Goal: Transaction & Acquisition: Purchase product/service

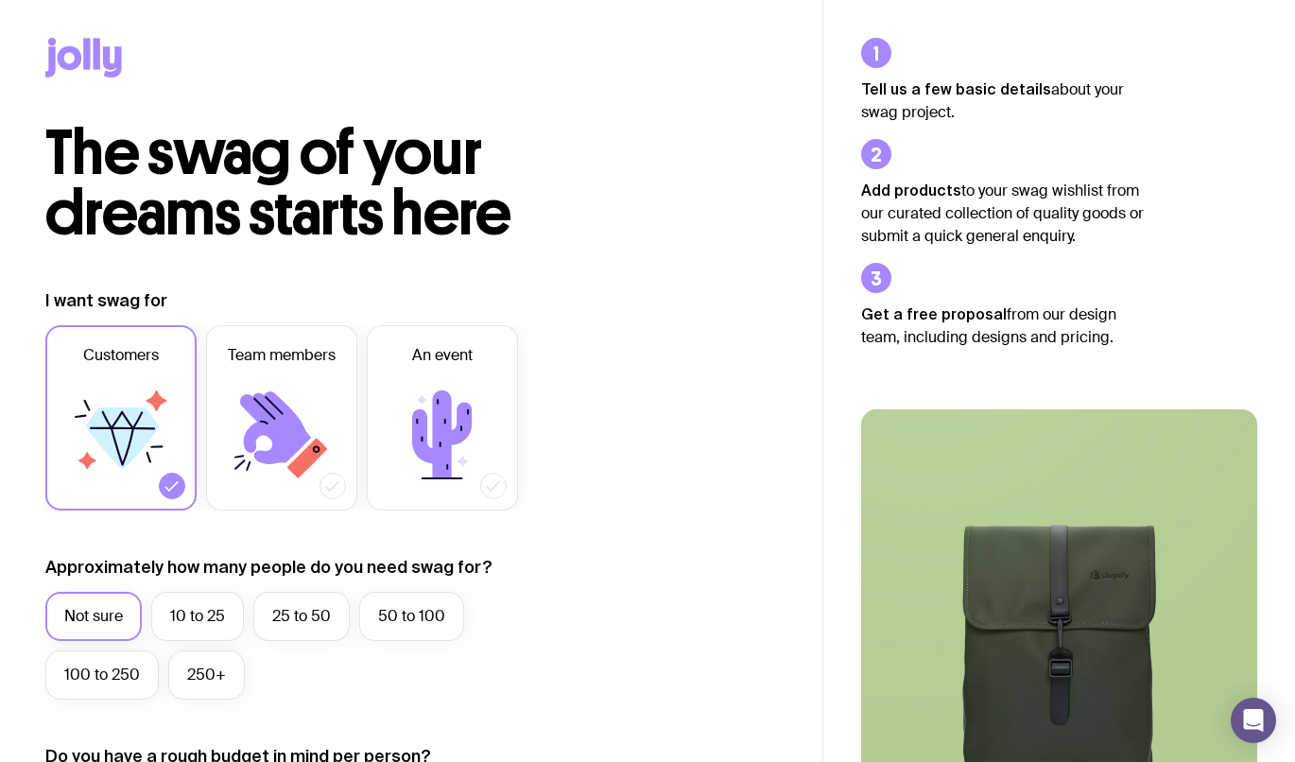
click at [236, 459] on icon at bounding box center [281, 434] width 113 height 113
click at [0, 0] on input "Team members" at bounding box center [0, 0] width 0 height 0
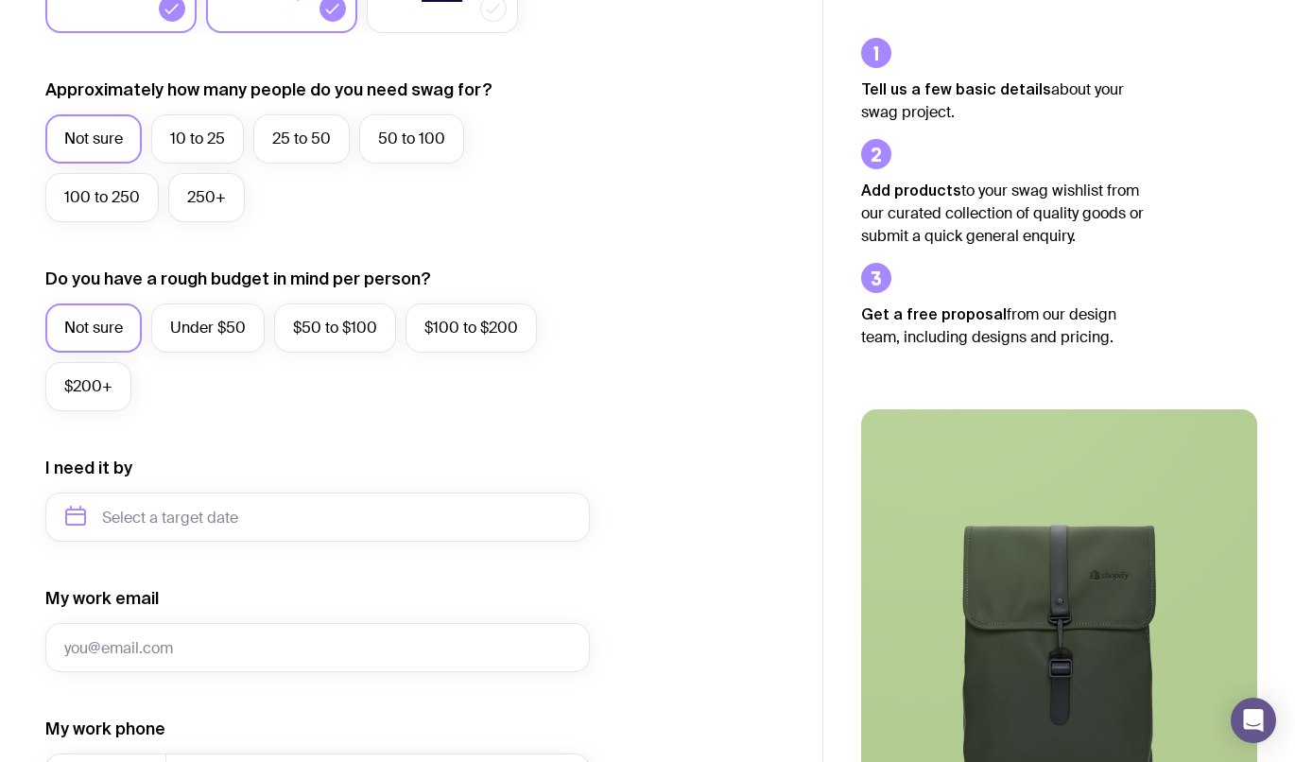
scroll to position [845, 0]
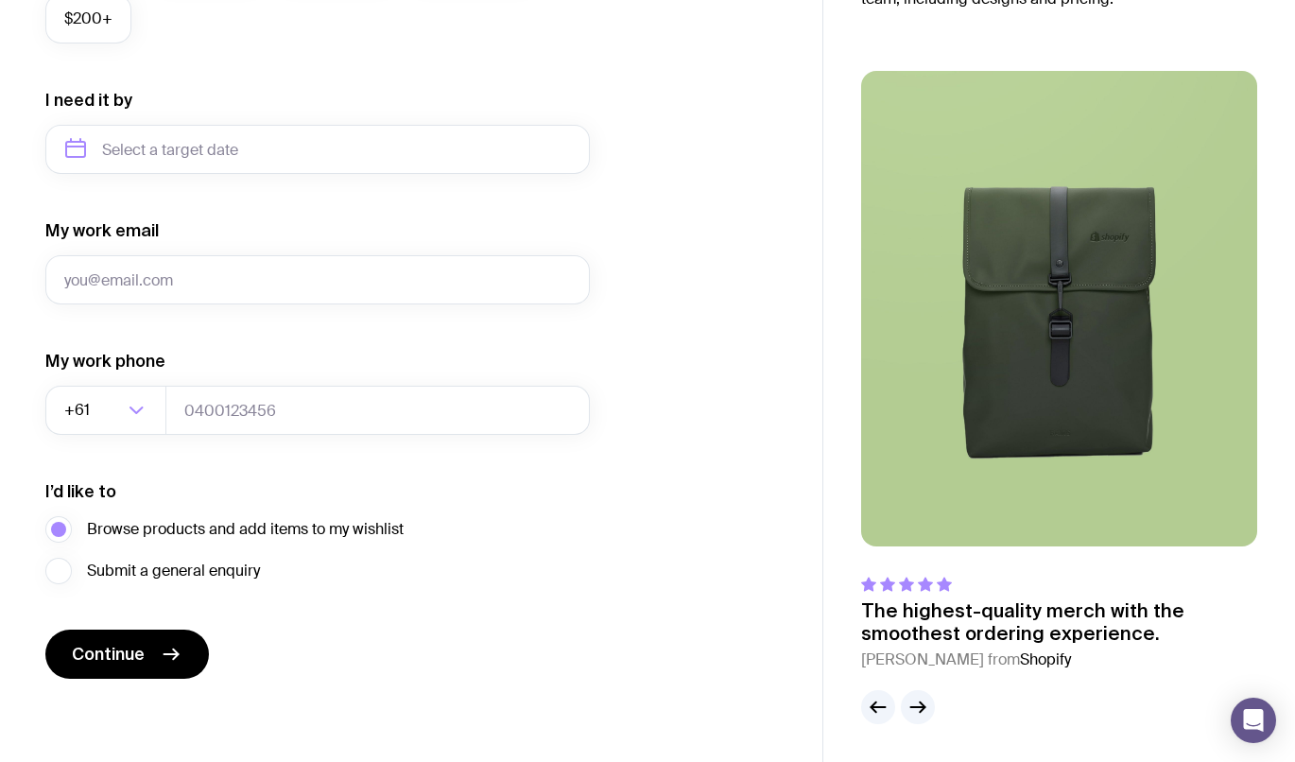
click at [149, 632] on button "Continue" at bounding box center [126, 653] width 163 height 49
click at [920, 707] on icon "button" at bounding box center [918, 707] width 14 height 0
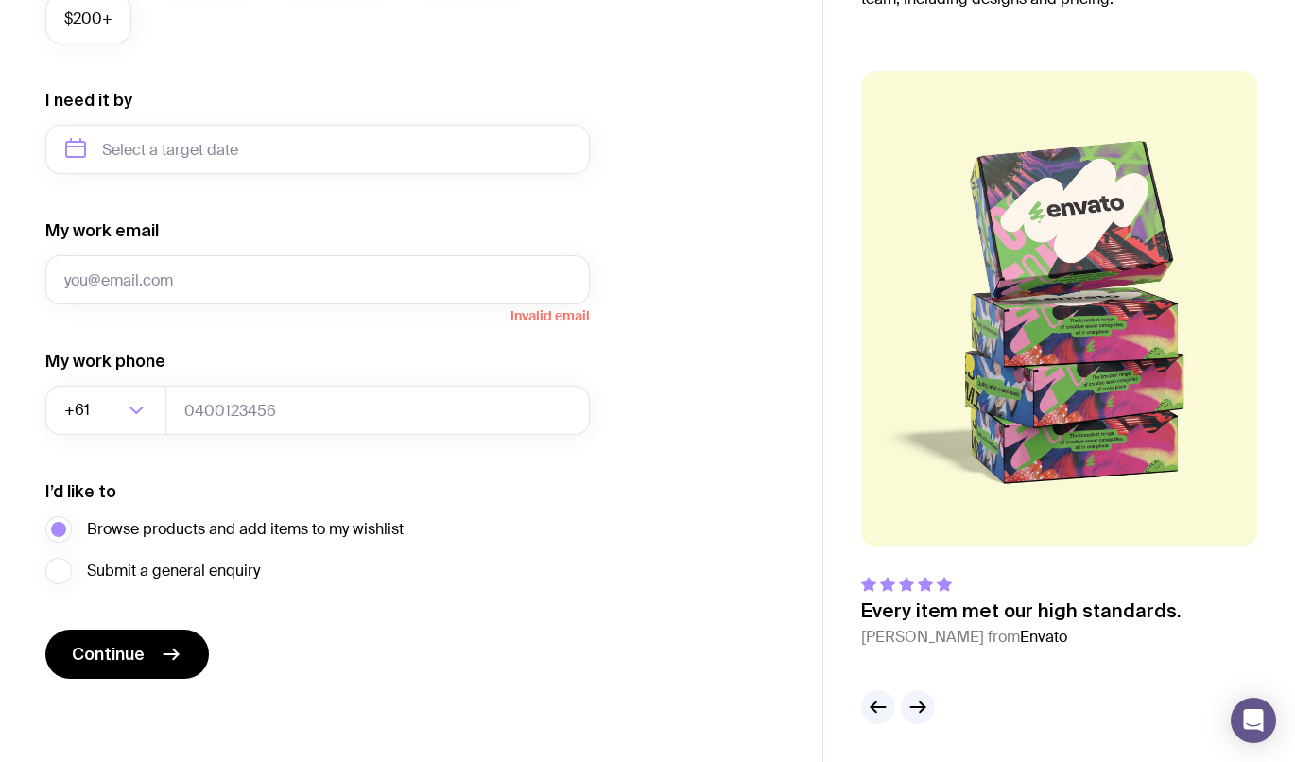
drag, startPoint x: 920, startPoint y: 707, endPoint x: 745, endPoint y: 597, distance: 207.1
click at [745, 597] on div "I want swag for Customers Team members An event Approximately how many people d…" at bounding box center [410, 61] width 731 height 1234
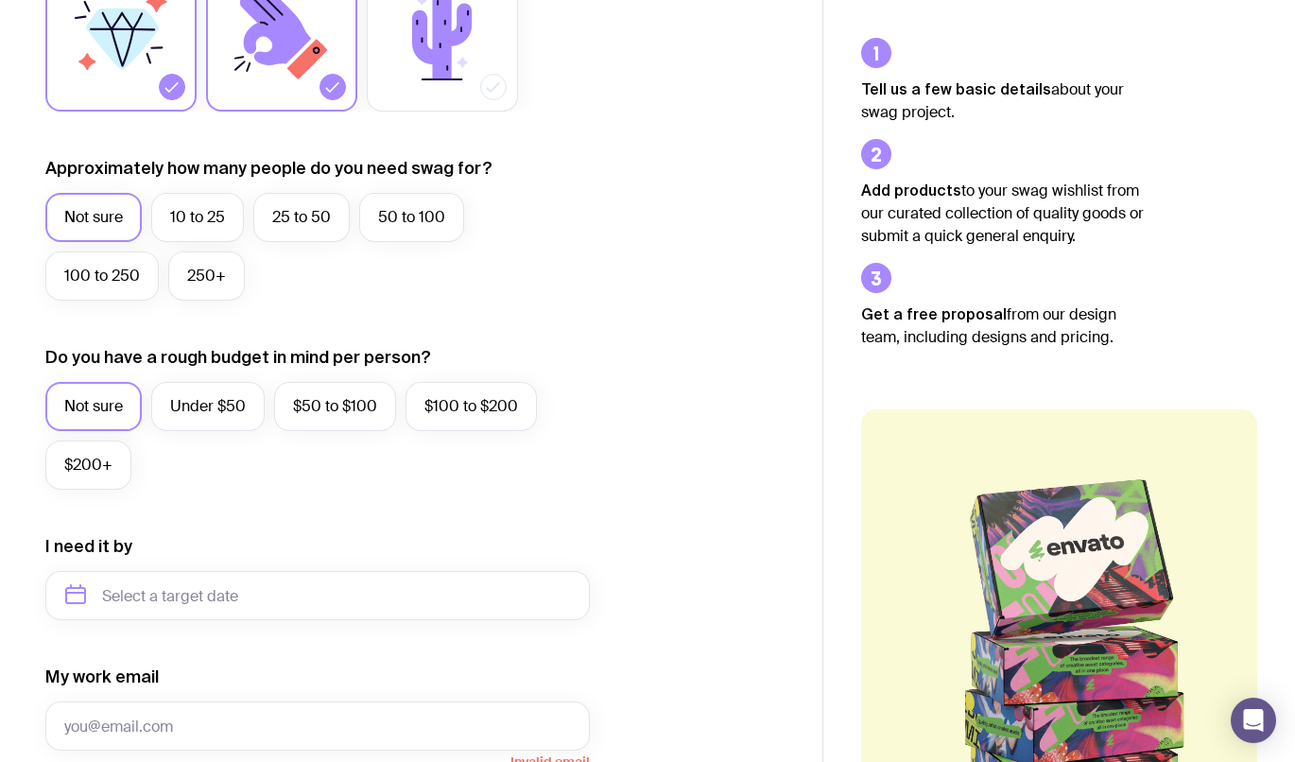
scroll to position [398, 0]
click at [193, 601] on input "text" at bounding box center [317, 596] width 544 height 49
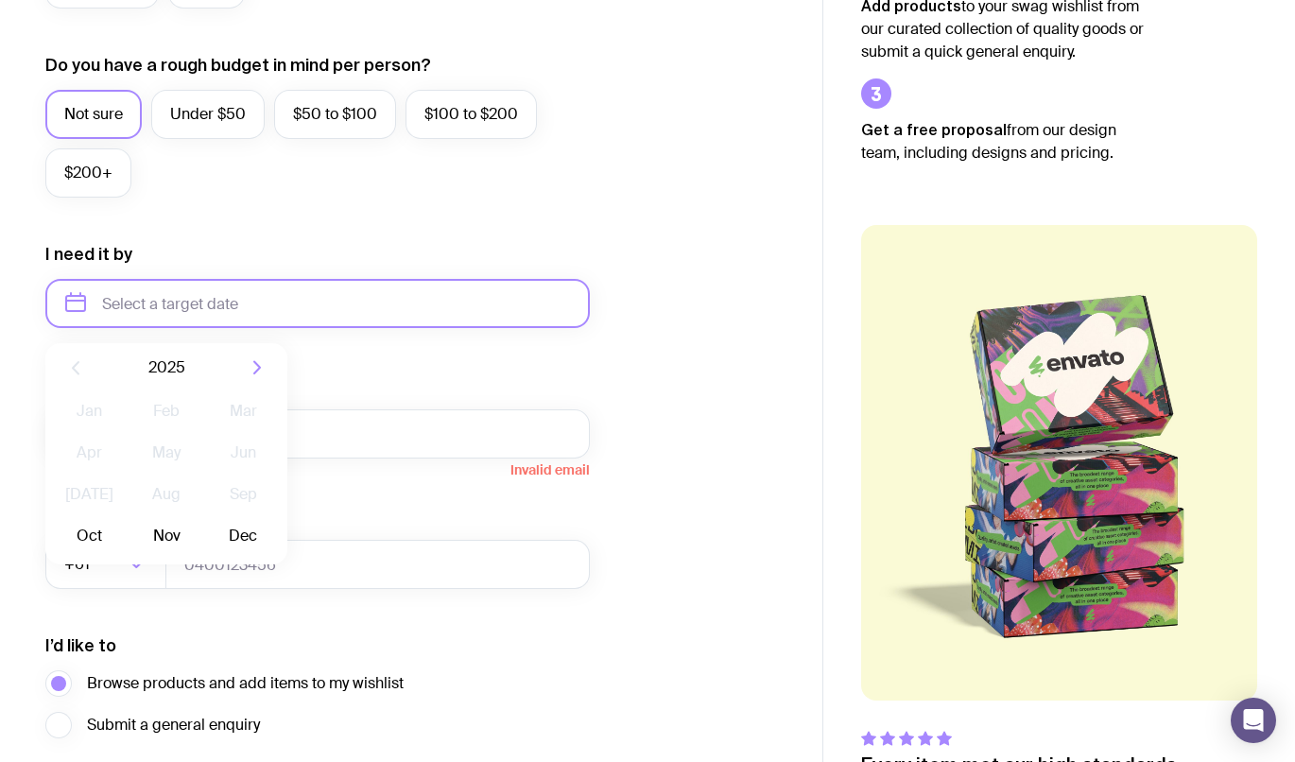
scroll to position [692, 0]
click at [159, 522] on button "Nov" at bounding box center [165, 535] width 69 height 38
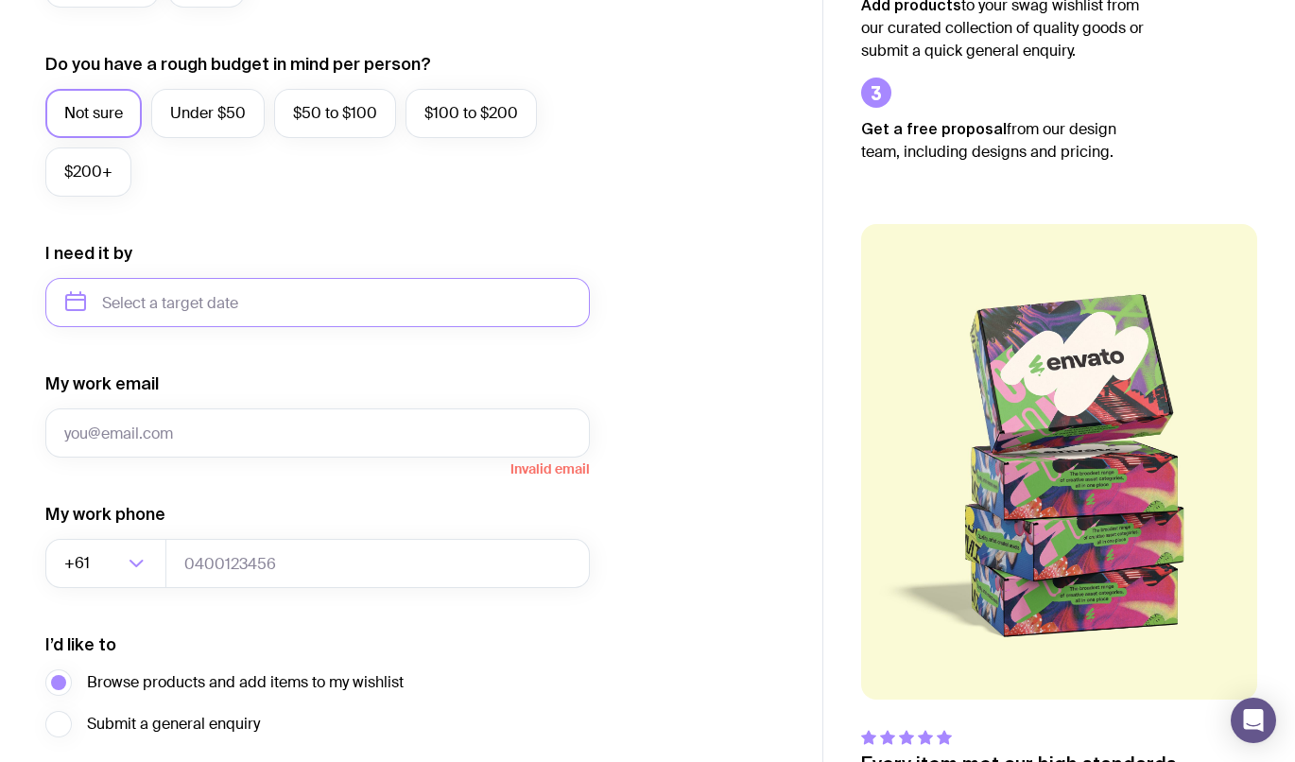
type input "[DATE]"
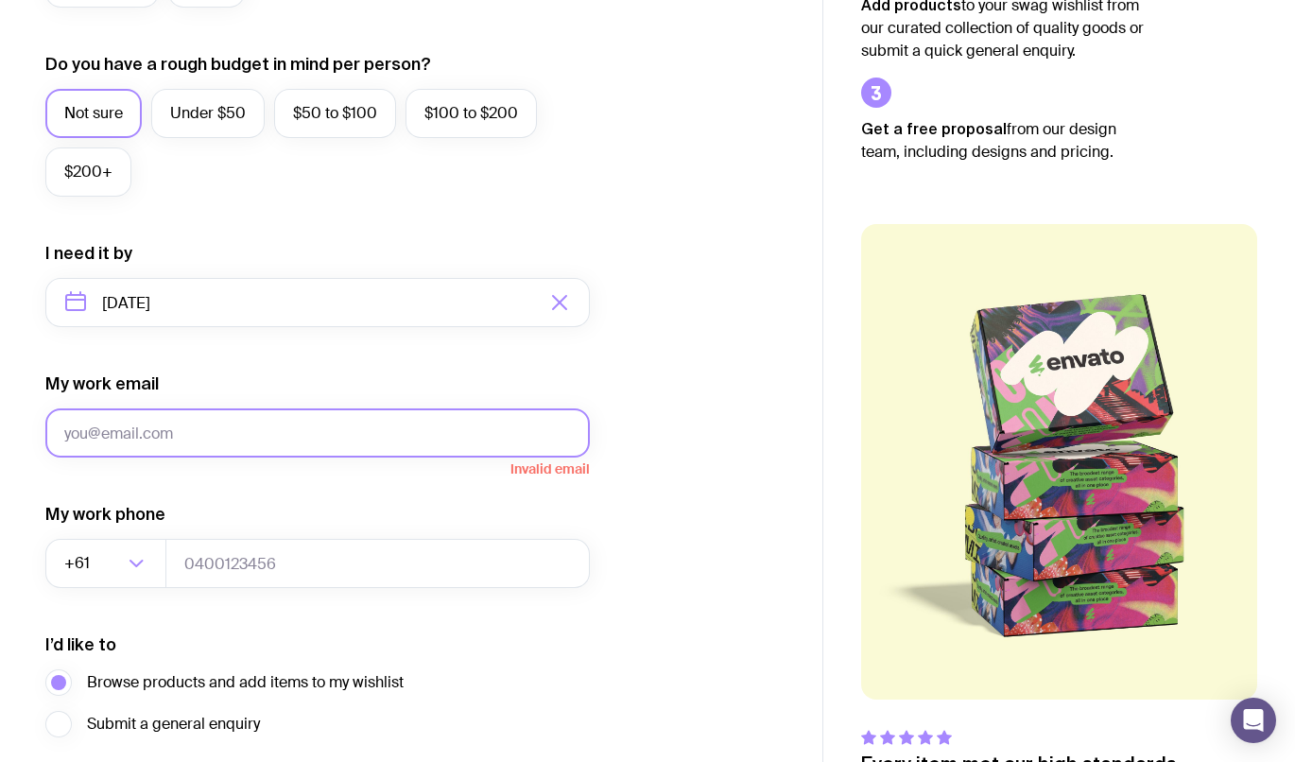
click at [177, 419] on input "My work email" at bounding box center [317, 432] width 544 height 49
type input "[PERSON_NAME][EMAIL_ADDRESS][PERSON_NAME][DOMAIN_NAME]"
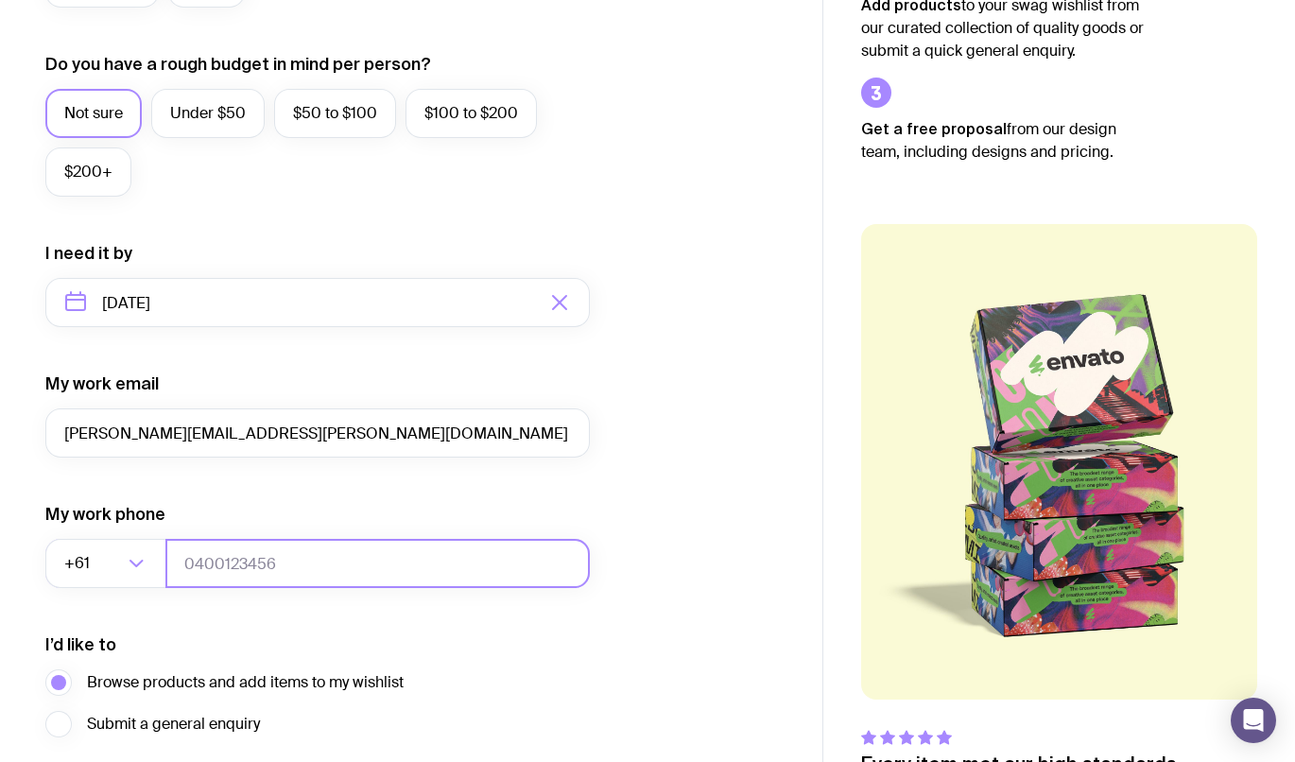
click at [240, 570] on input "tel" at bounding box center [377, 563] width 424 height 49
type input "61423933189"
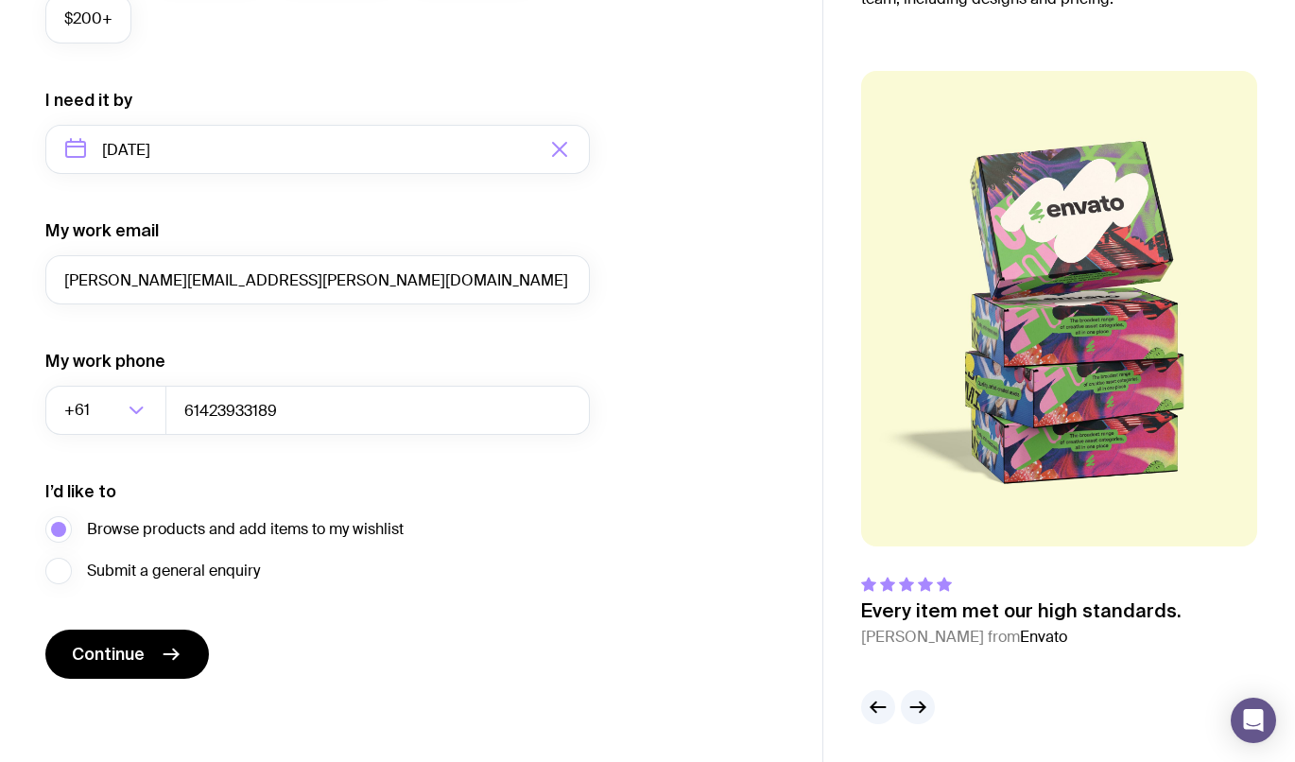
click at [163, 646] on icon "submit" at bounding box center [171, 654] width 23 height 23
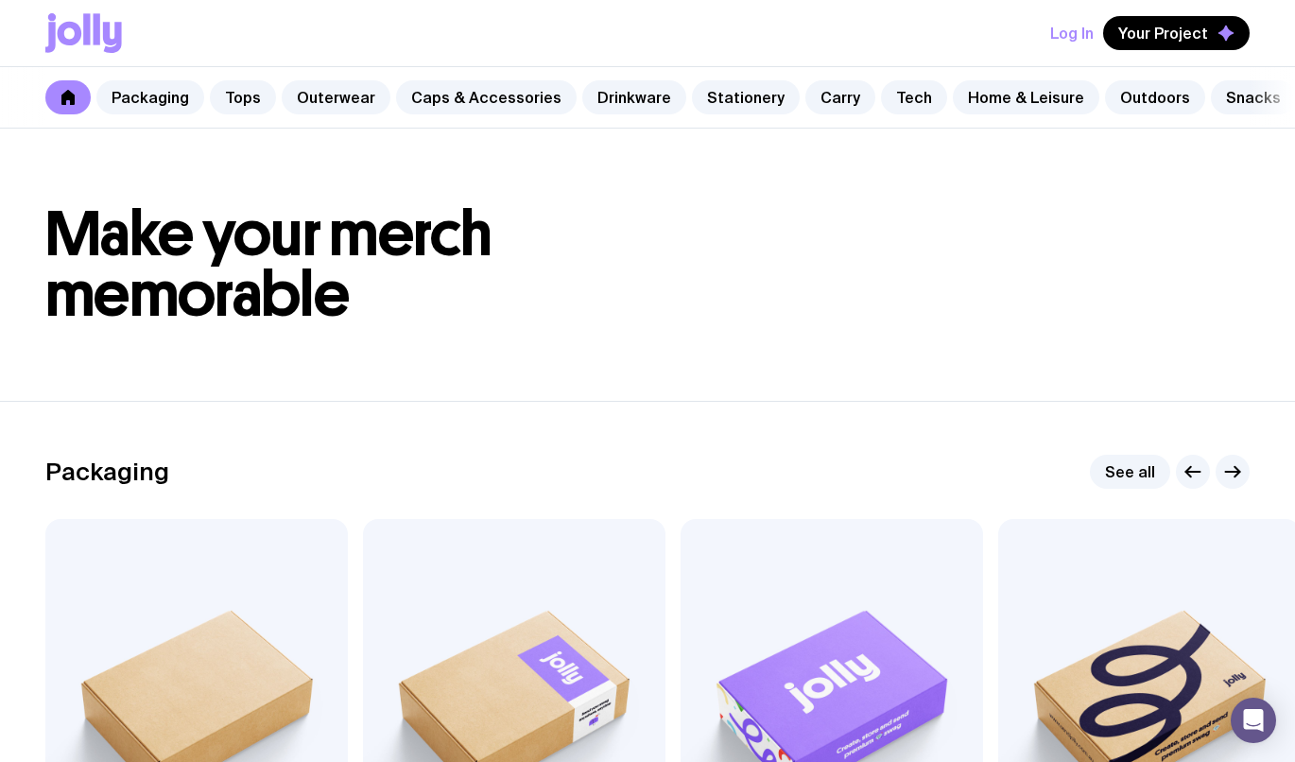
click at [510, 98] on link "Caps & Accessories" at bounding box center [486, 97] width 180 height 34
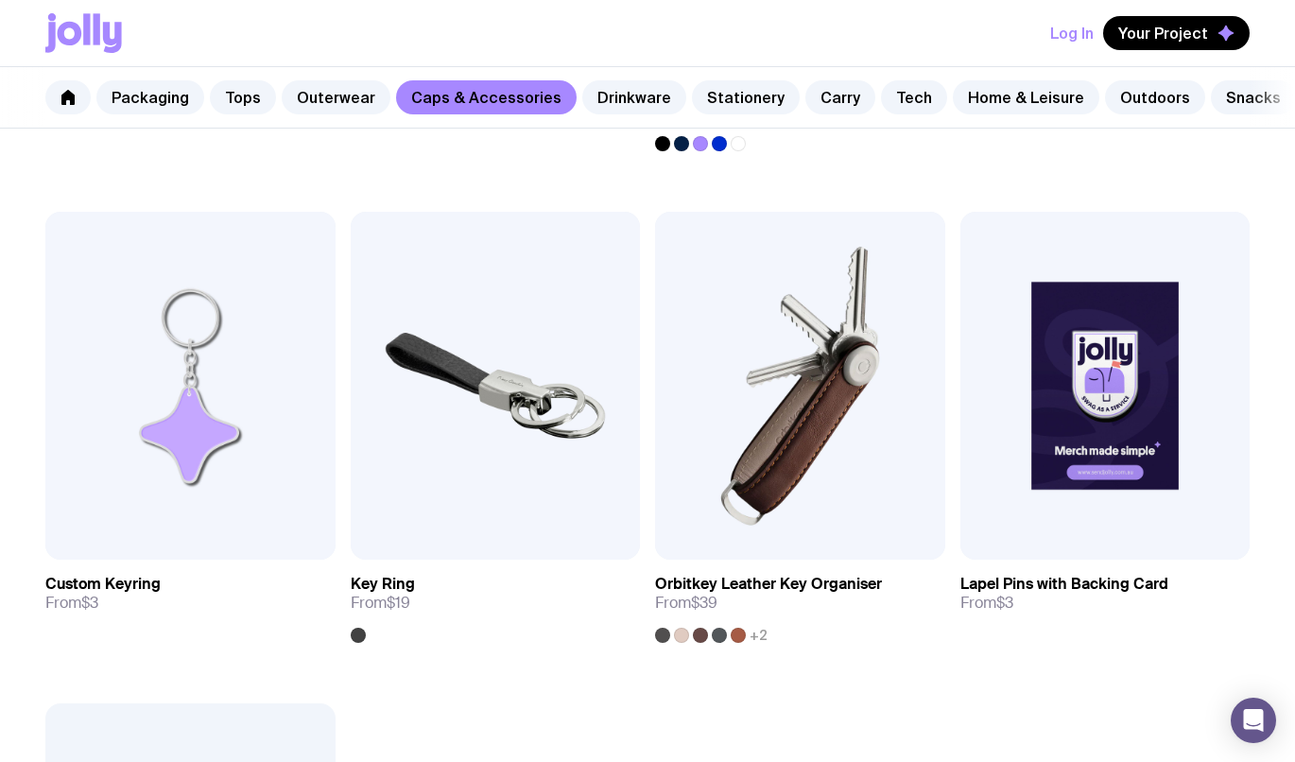
scroll to position [2736, 0]
click at [615, 95] on link "Drinkware" at bounding box center [634, 97] width 104 height 34
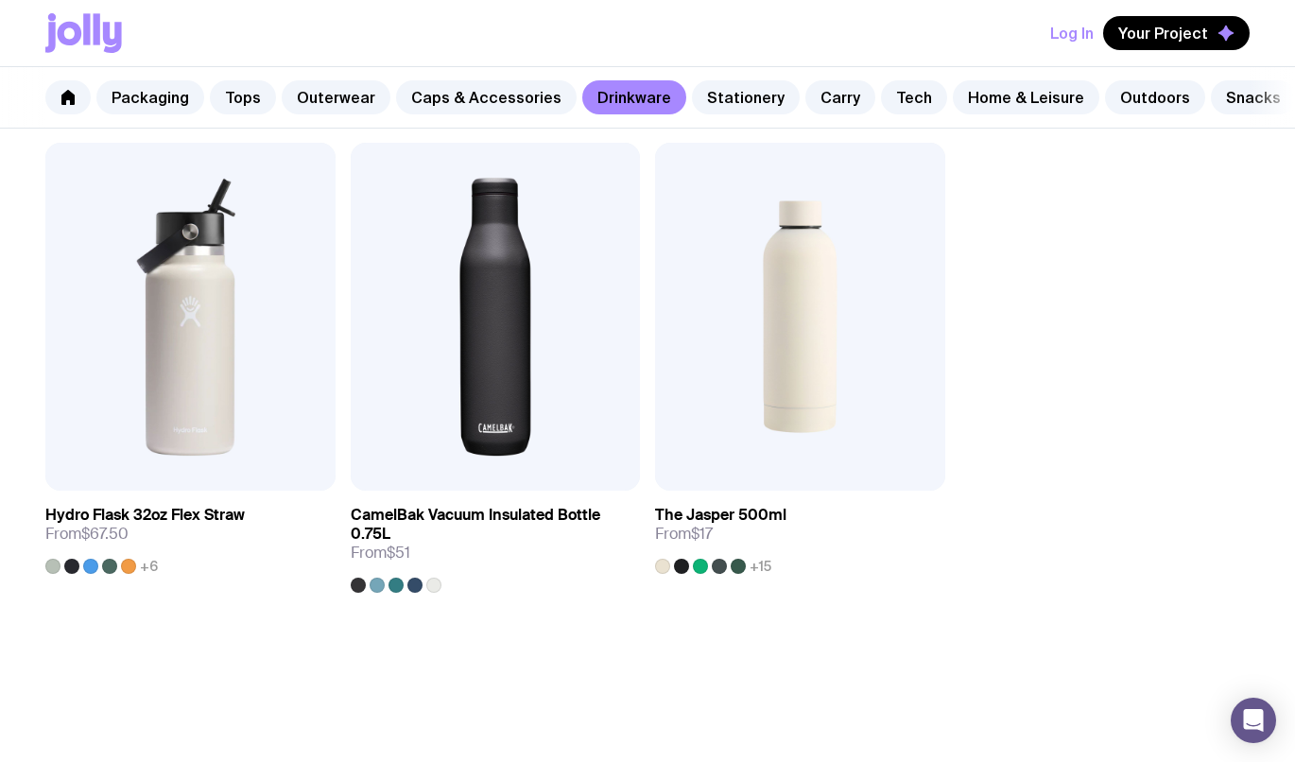
scroll to position [2807, 0]
click at [720, 94] on link "Stationery" at bounding box center [746, 97] width 108 height 34
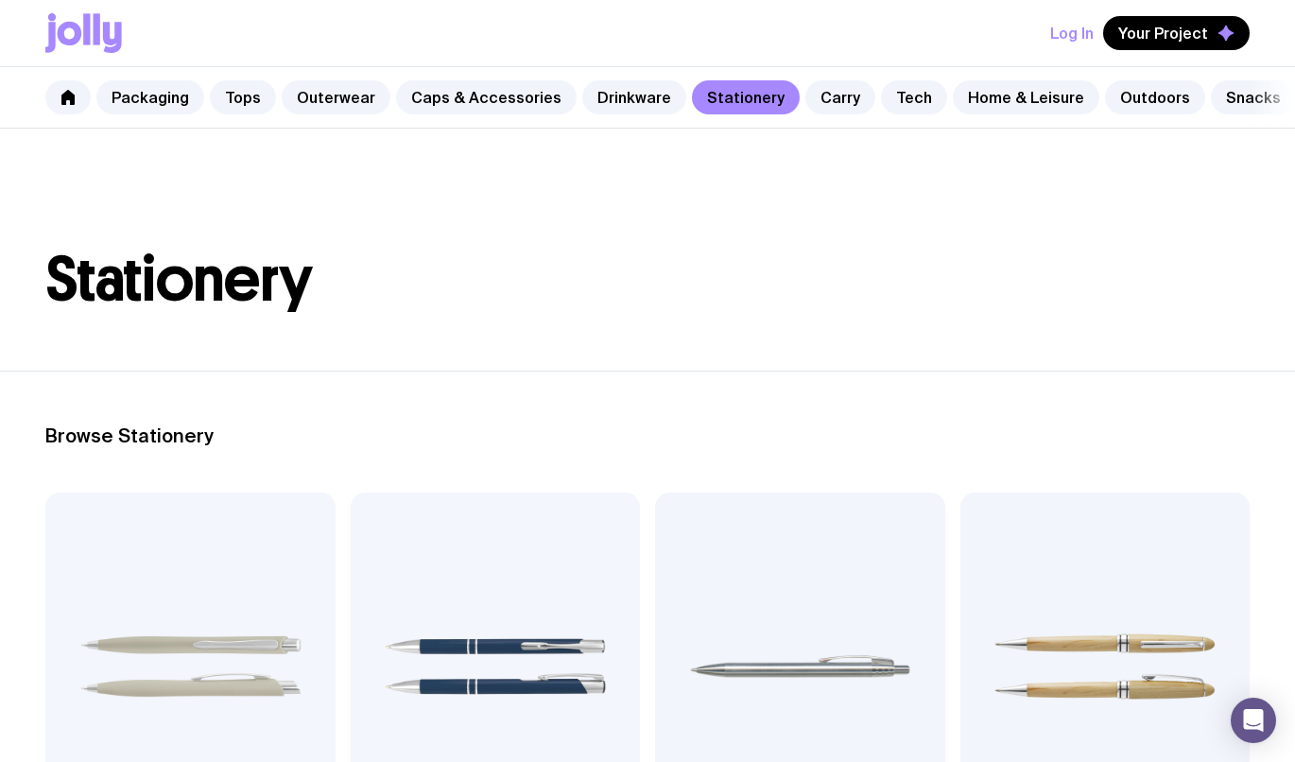
click at [594, 94] on link "Drinkware" at bounding box center [634, 97] width 104 height 34
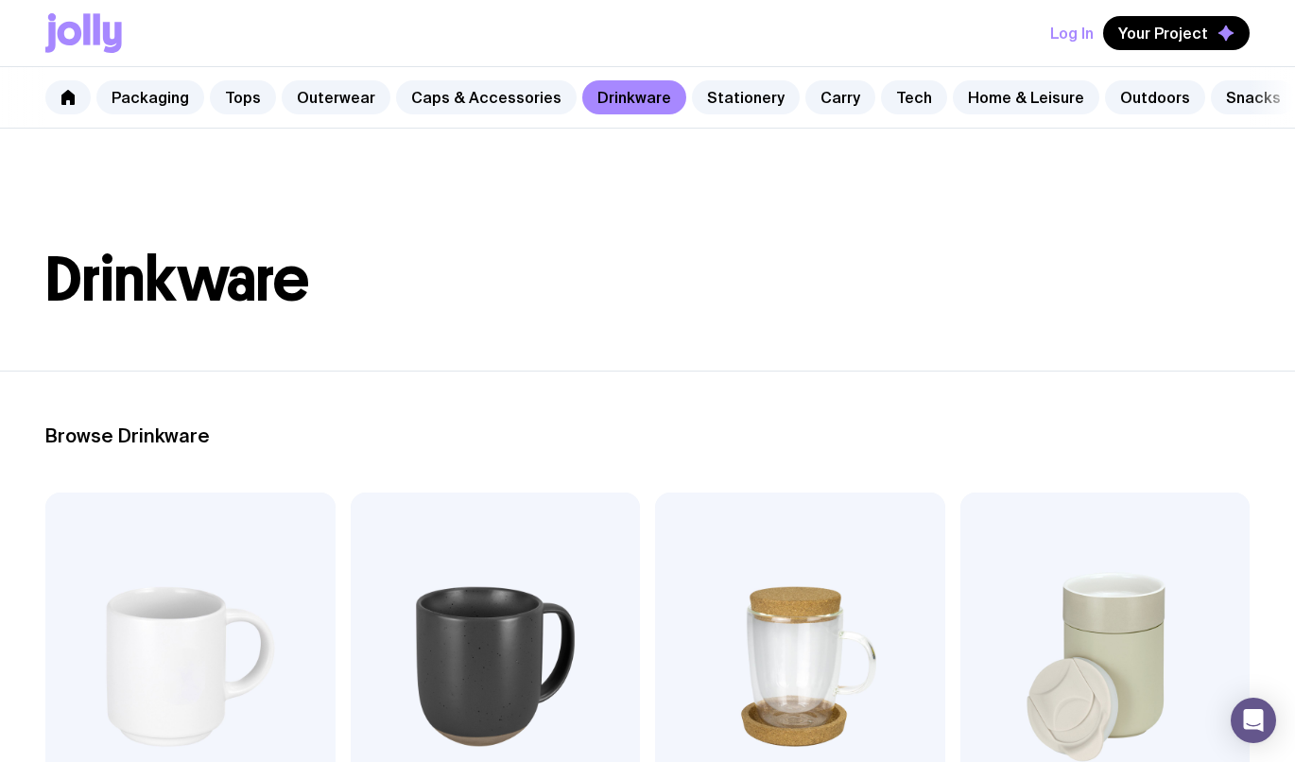
click at [731, 108] on link "Stationery" at bounding box center [746, 97] width 108 height 34
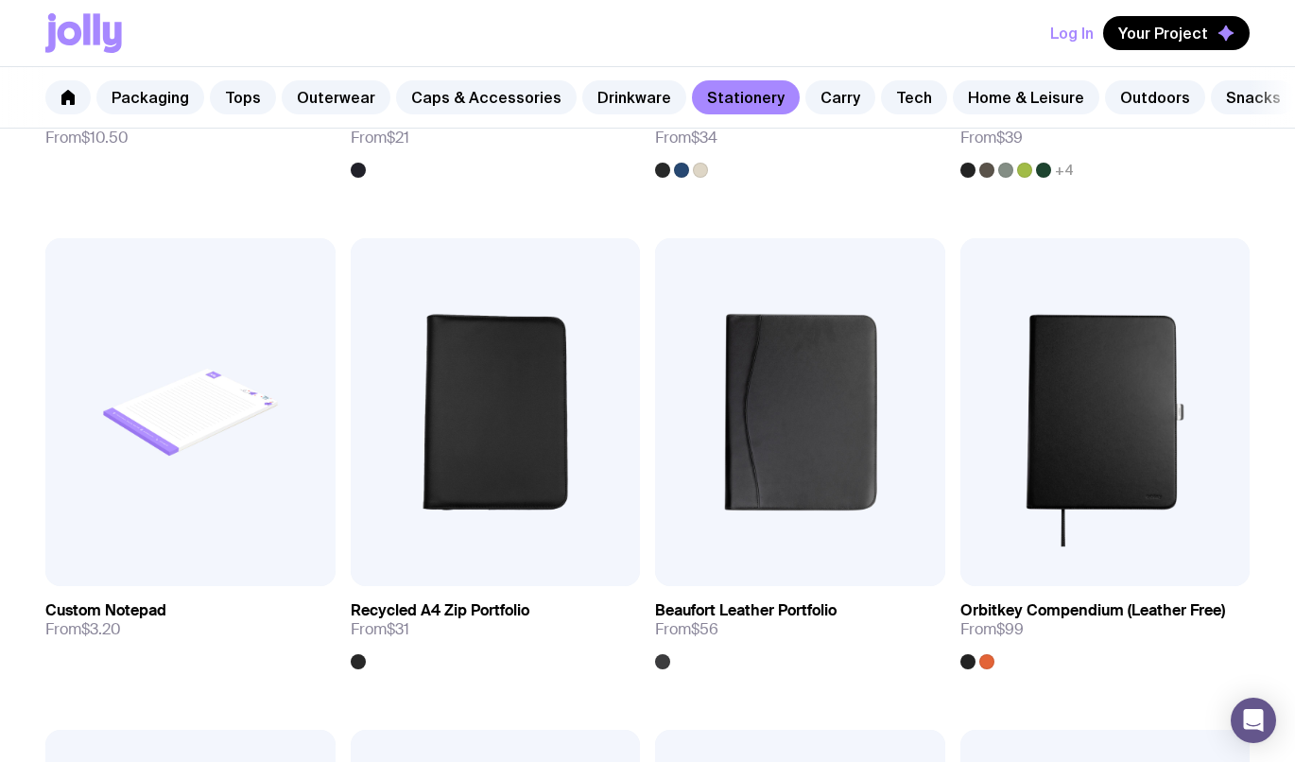
scroll to position [2218, 0]
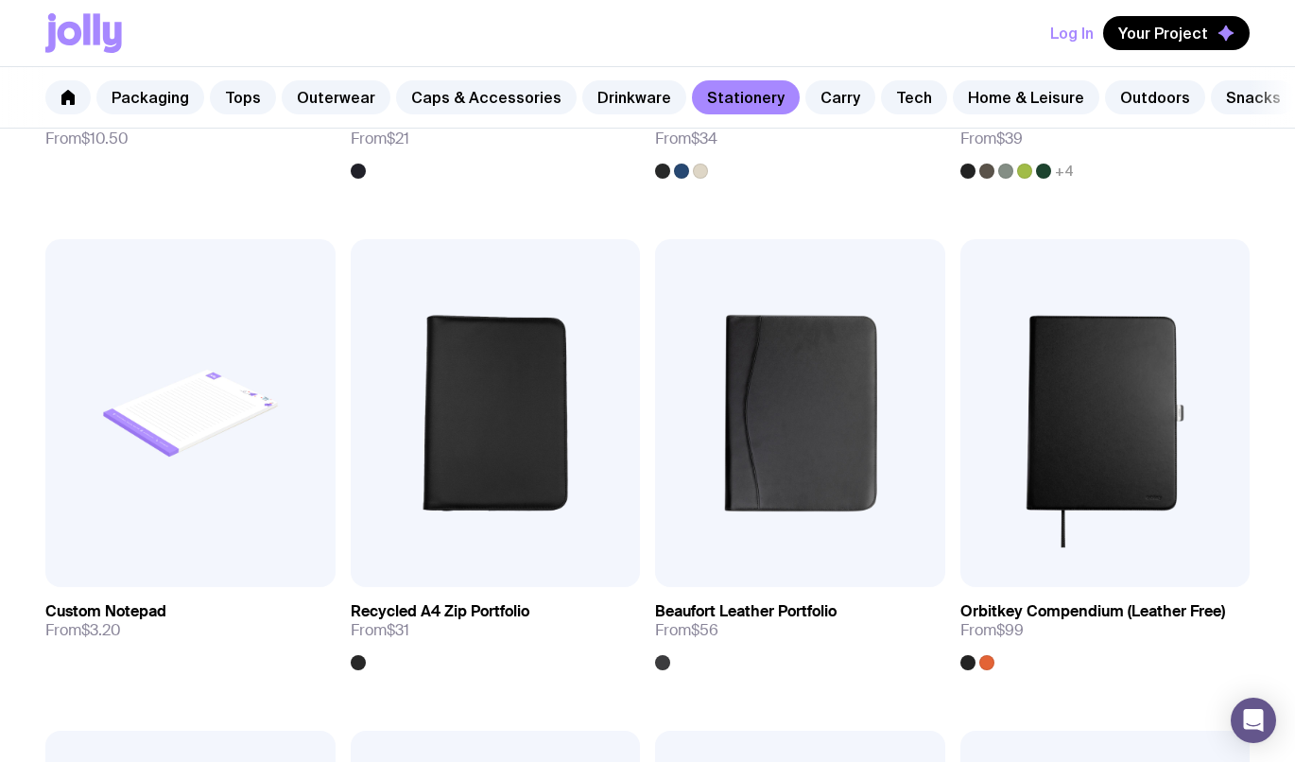
click at [813, 95] on link "Carry" at bounding box center [840, 97] width 70 height 34
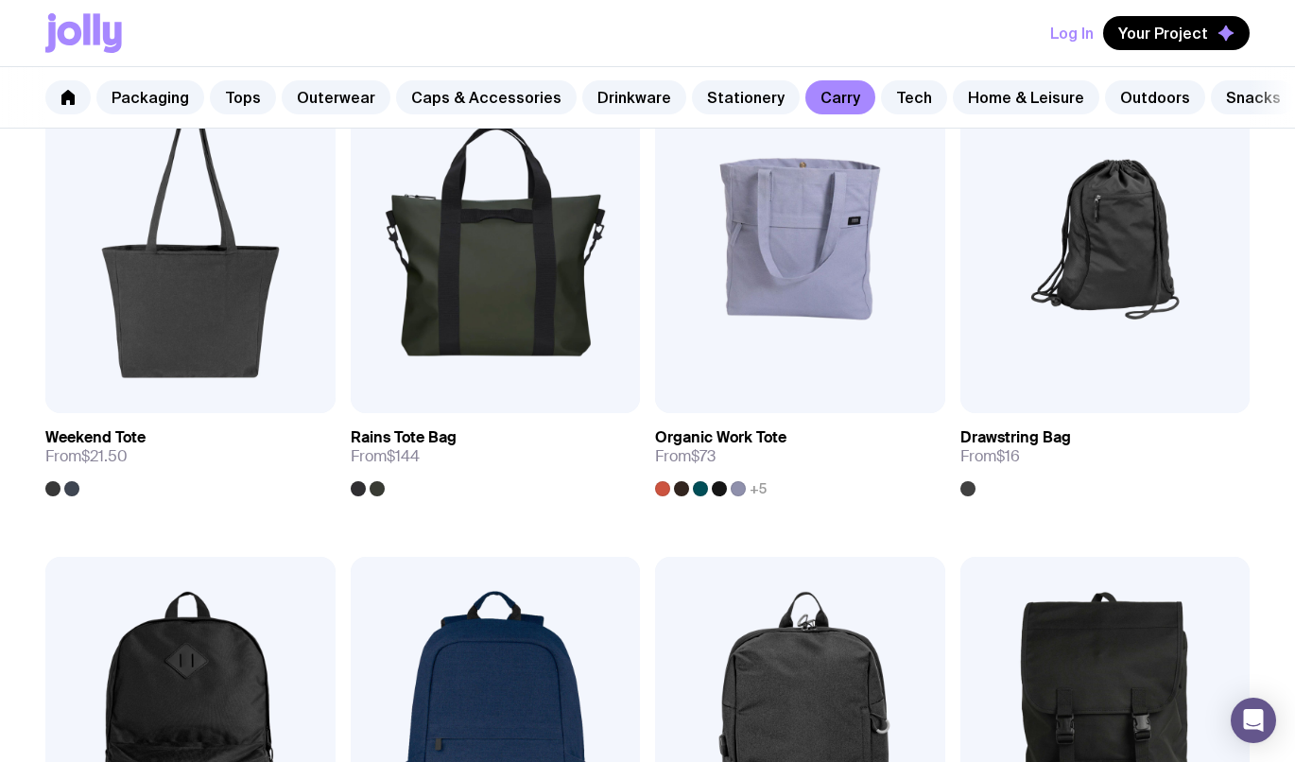
scroll to position [858, 0]
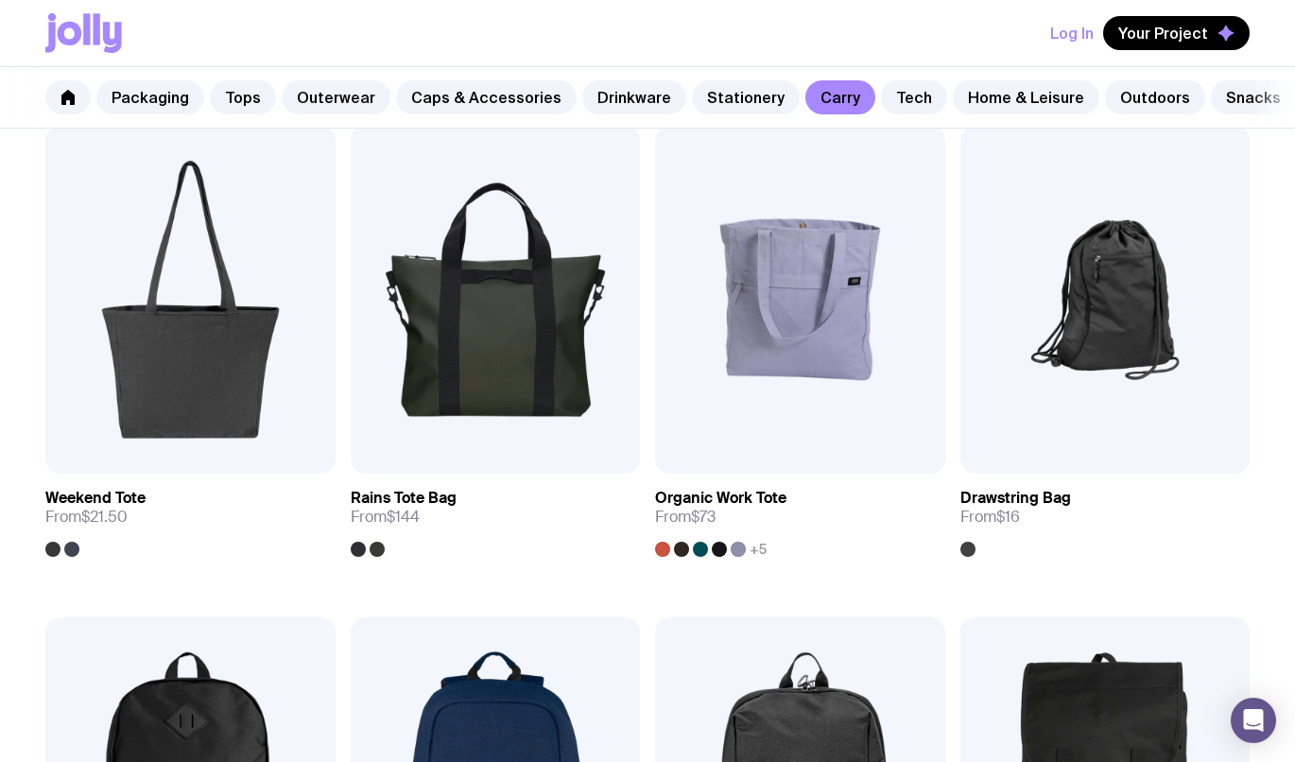
click at [894, 105] on link "Tech" at bounding box center [914, 97] width 66 height 34
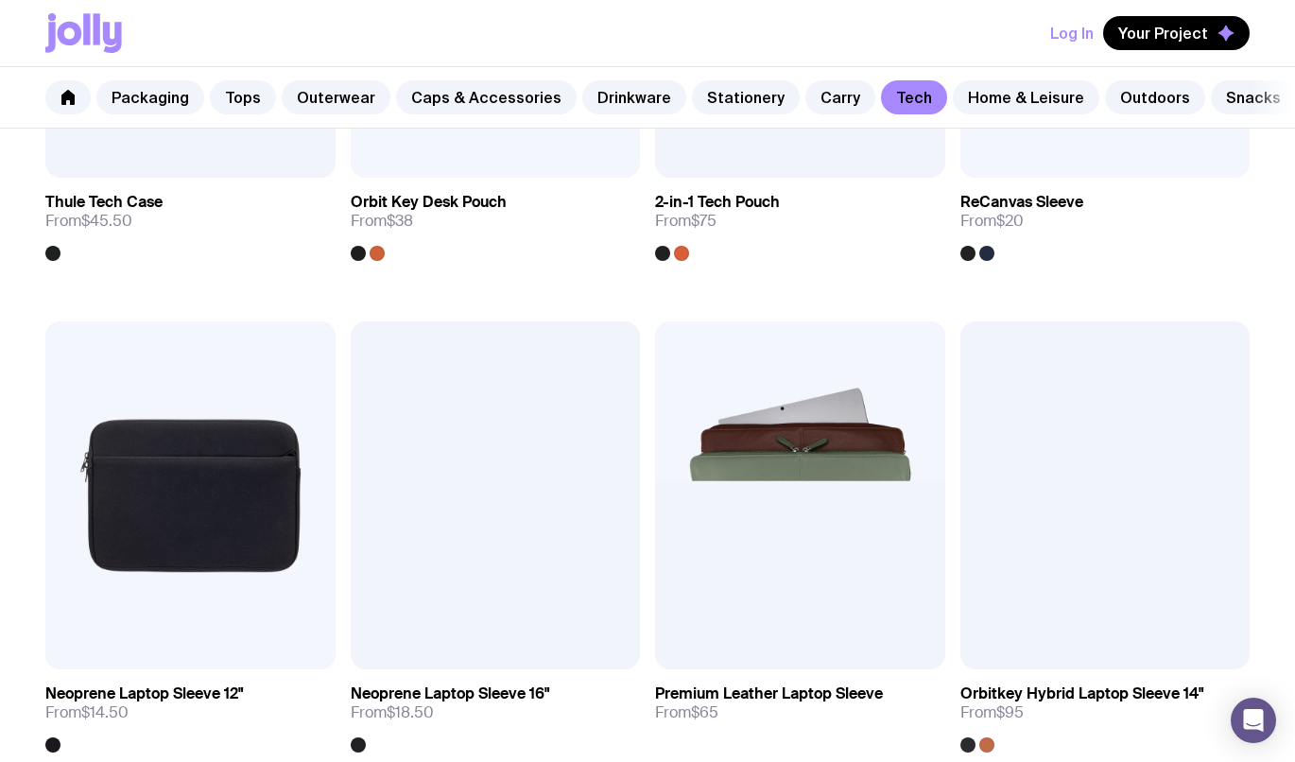
scroll to position [2679, 0]
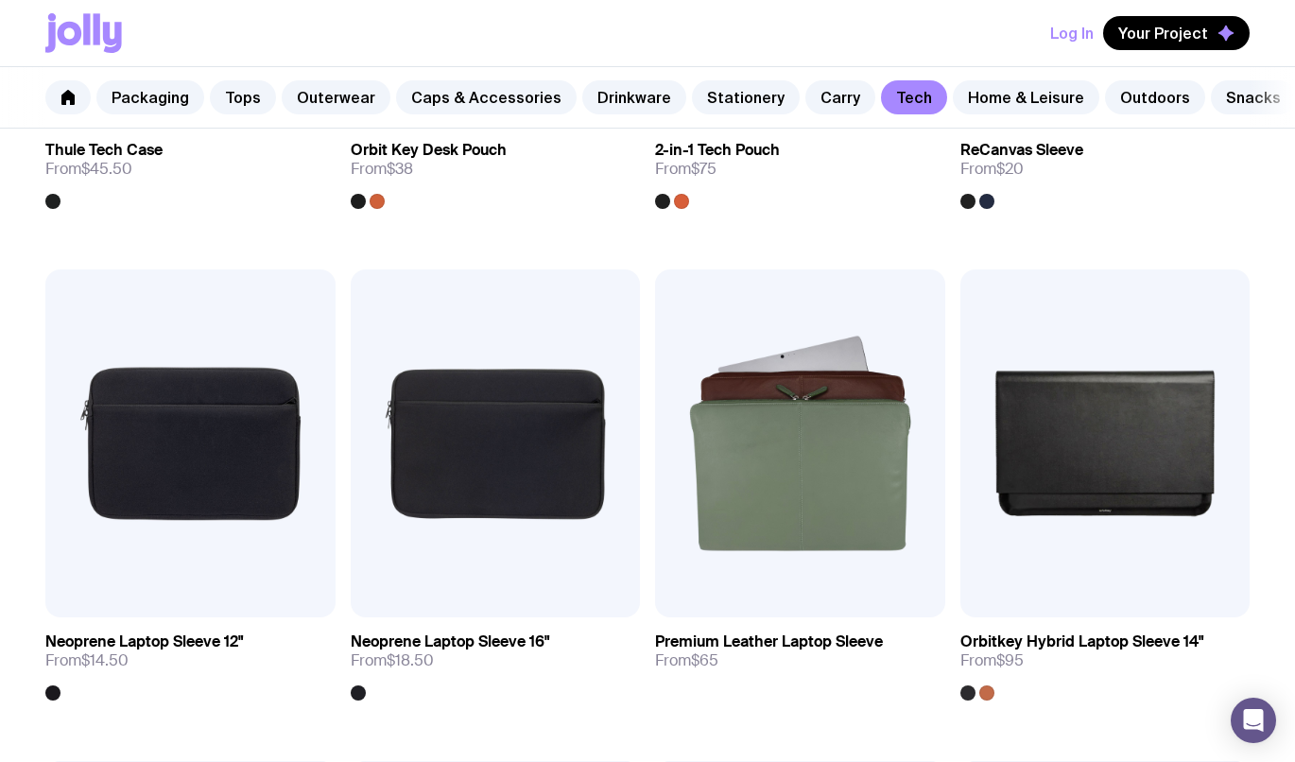
click at [982, 91] on link "Home & Leisure" at bounding box center [1026, 97] width 146 height 34
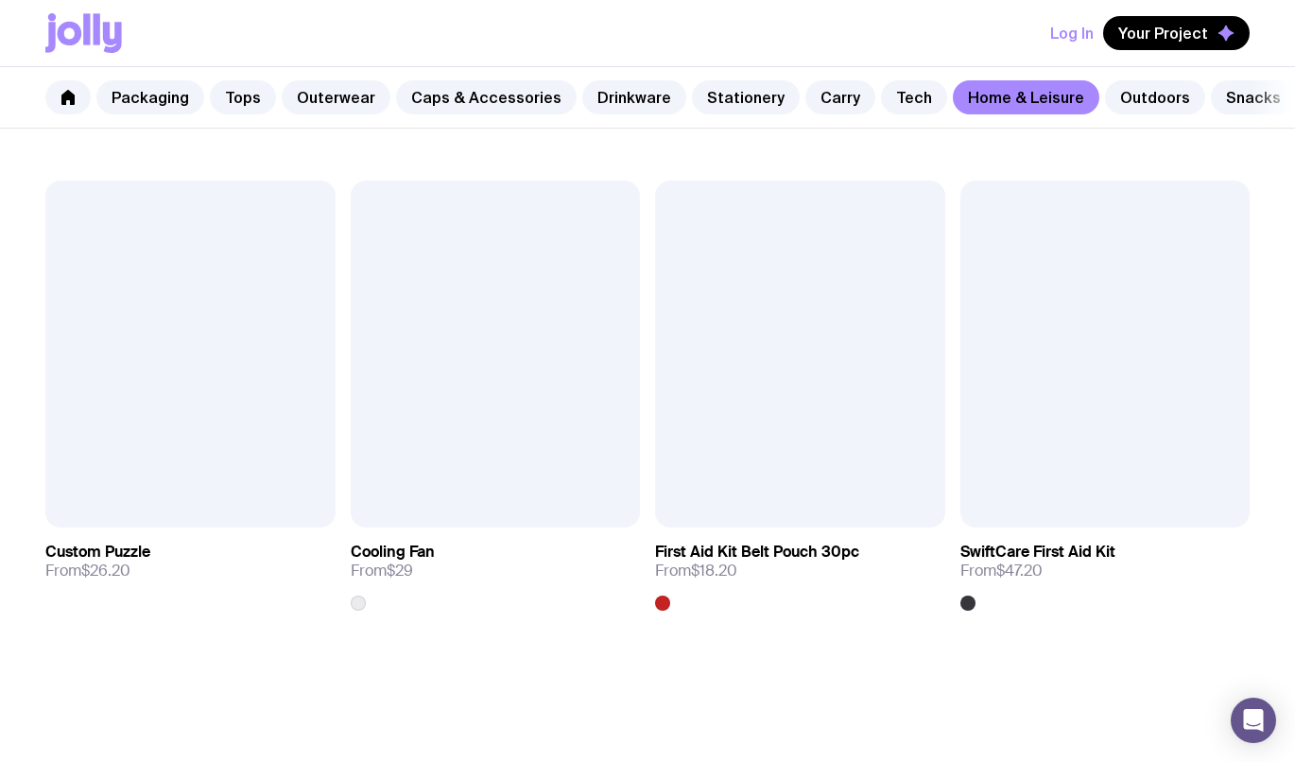
scroll to position [3751, 0]
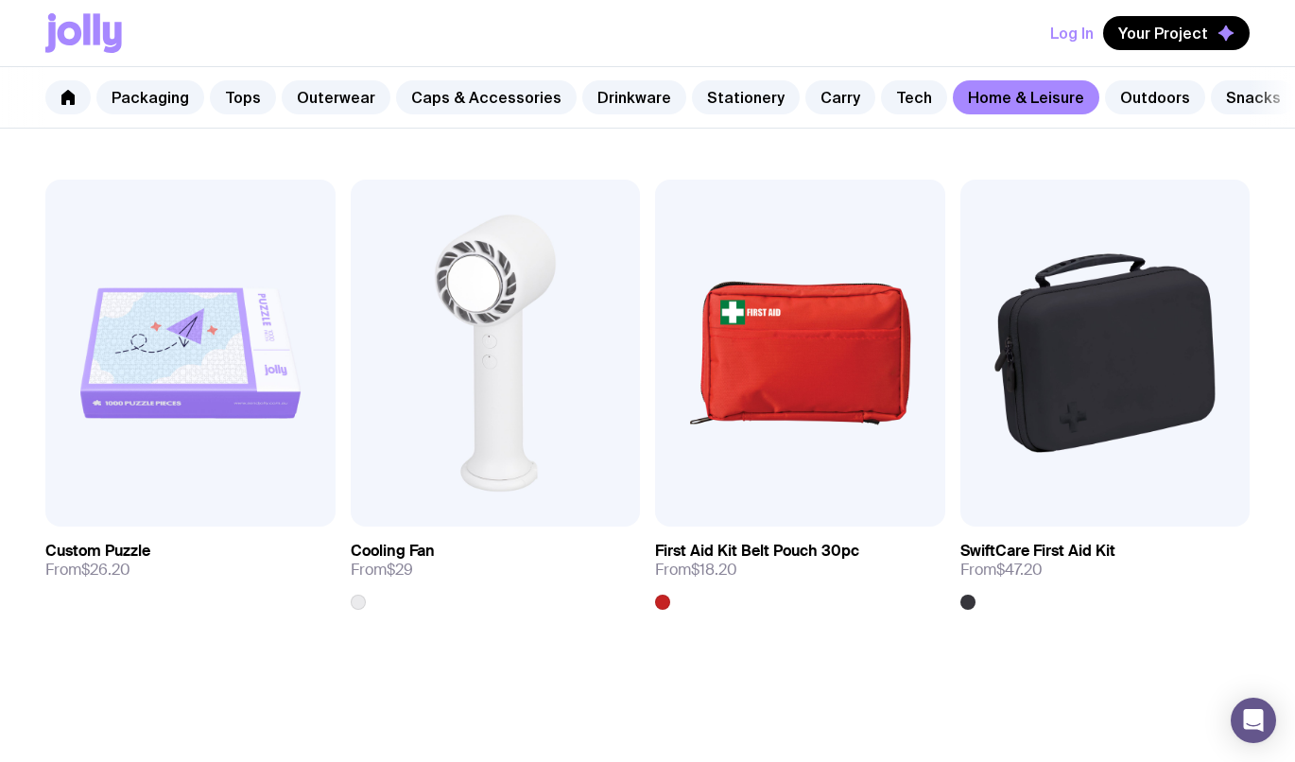
click at [1122, 94] on link "Outdoors" at bounding box center [1155, 97] width 100 height 34
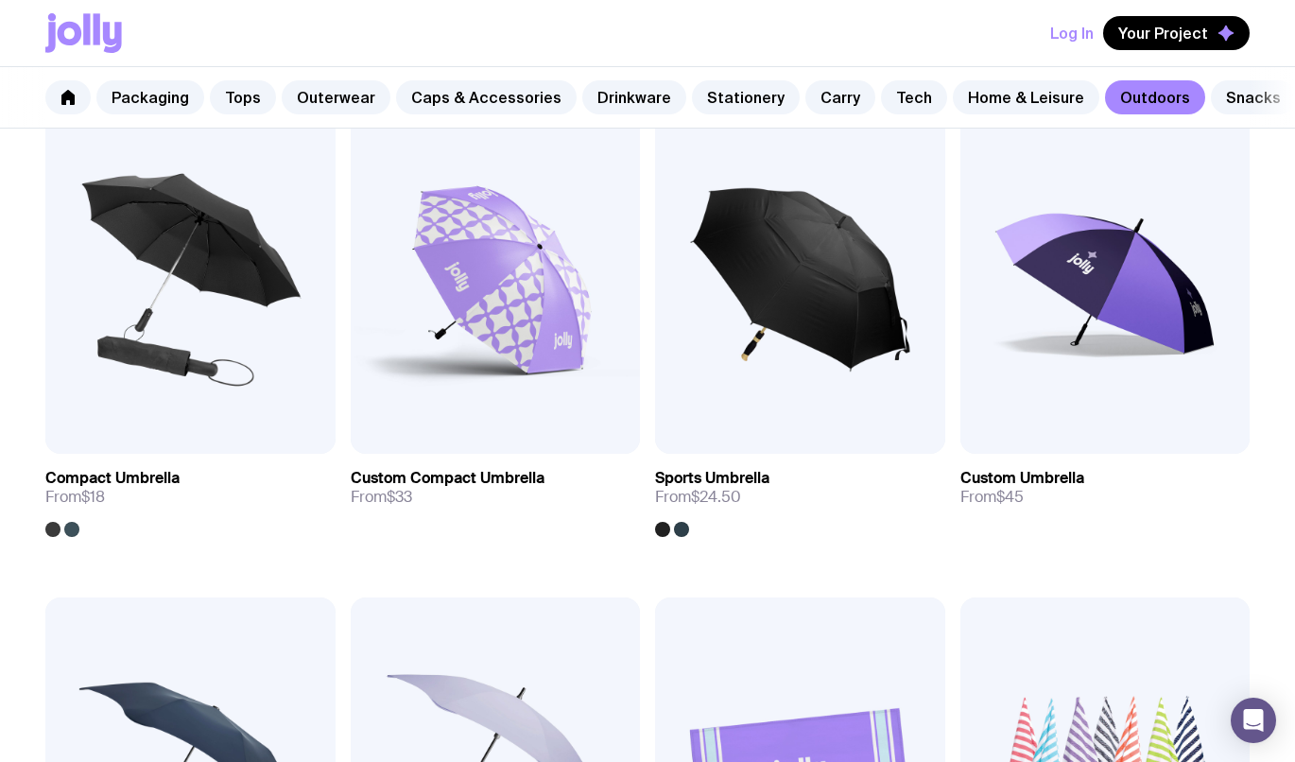
scroll to position [386, 0]
click at [1241, 96] on link "Snacks" at bounding box center [1252, 97] width 85 height 34
